Goal: Information Seeking & Learning: Learn about a topic

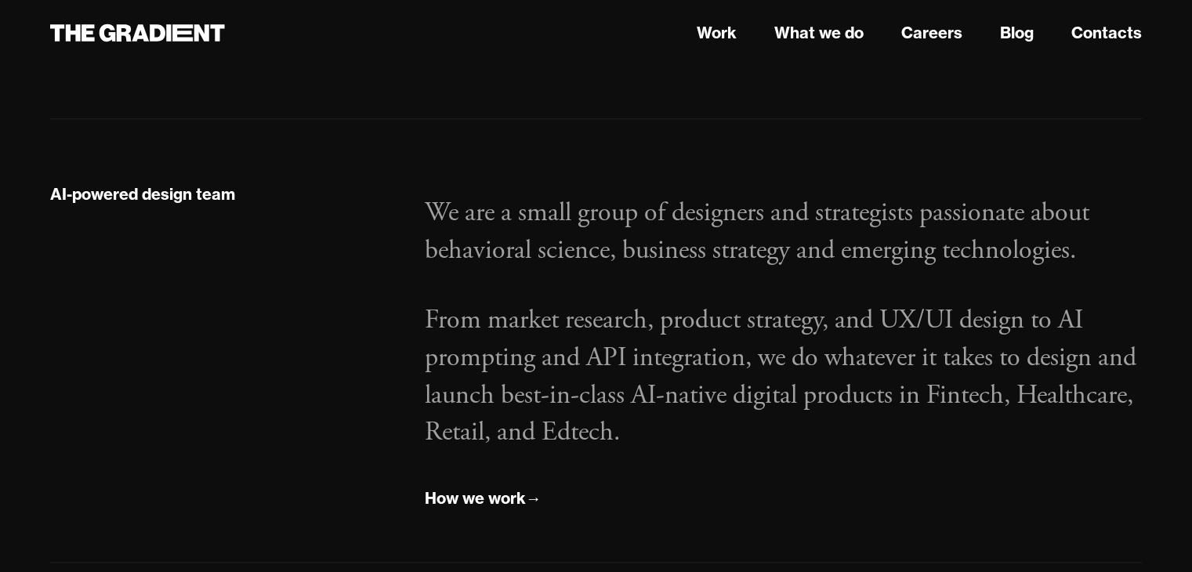
scroll to position [2352, 0]
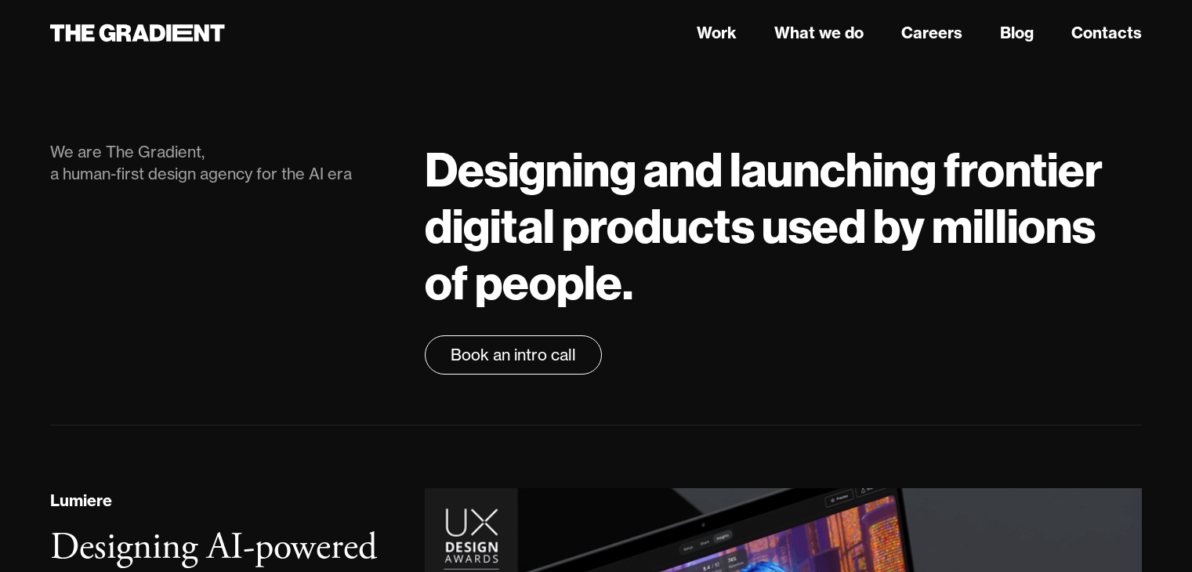
scroll to position [430, 0]
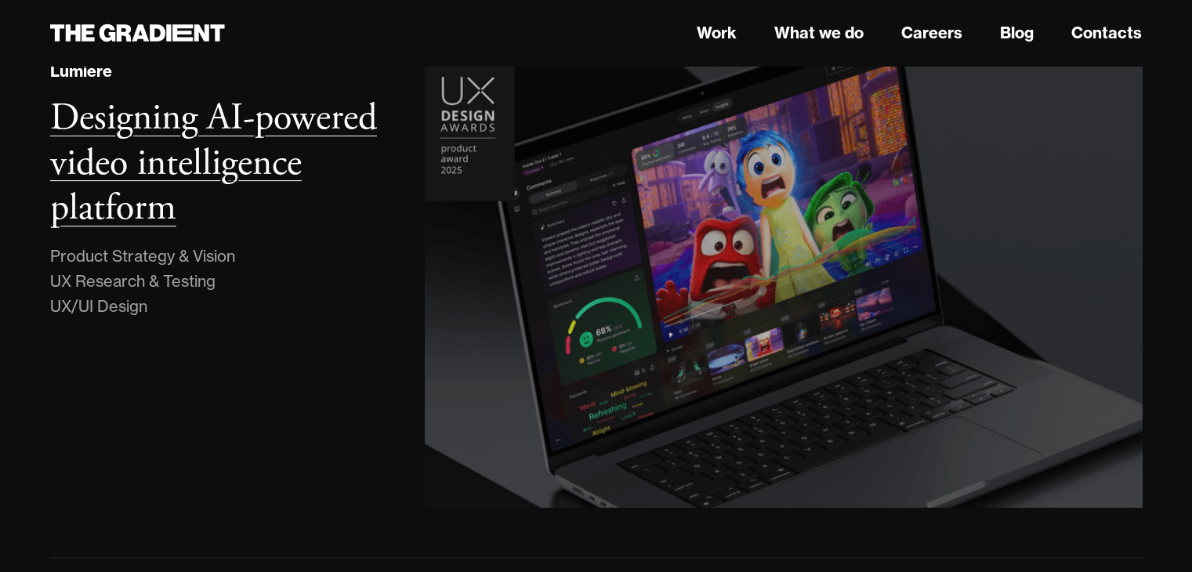
drag, startPoint x: 0, startPoint y: 0, endPoint x: 557, endPoint y: 372, distance: 669.2
click at [557, 372] on img at bounding box center [783, 283] width 727 height 454
